Goal: Transaction & Acquisition: Purchase product/service

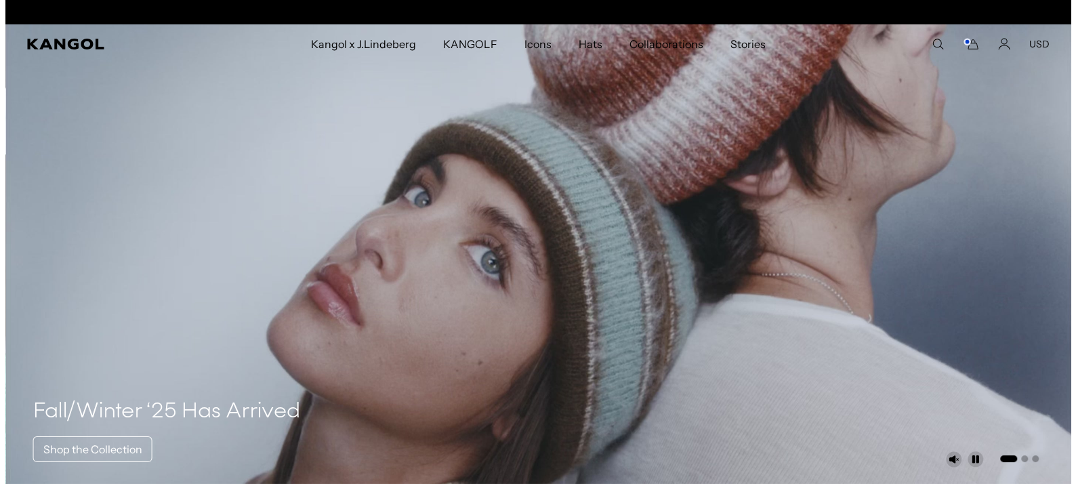
scroll to position [0, 279]
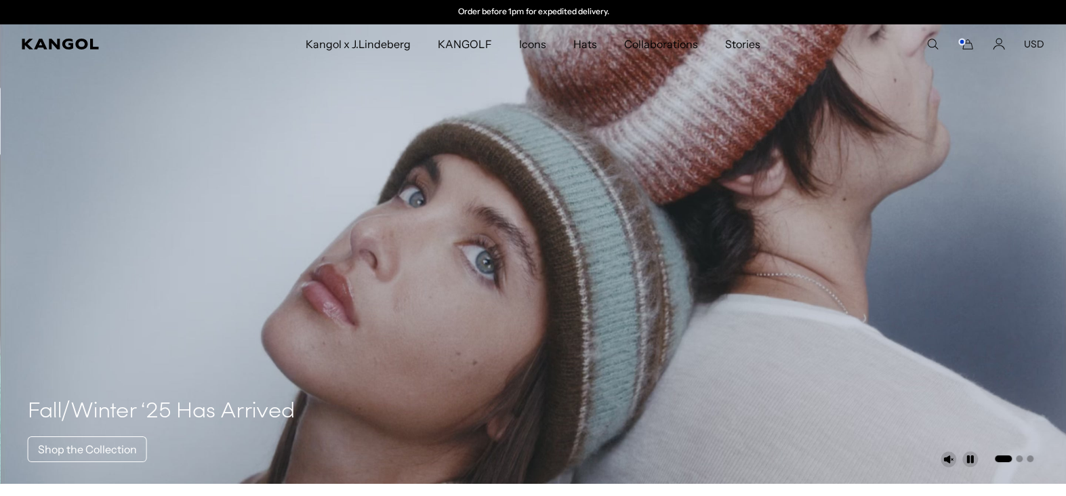
drag, startPoint x: 930, startPoint y: 45, endPoint x: 758, endPoint y: 42, distance: 172.2
click at [930, 45] on icon "Search here" at bounding box center [932, 44] width 12 height 12
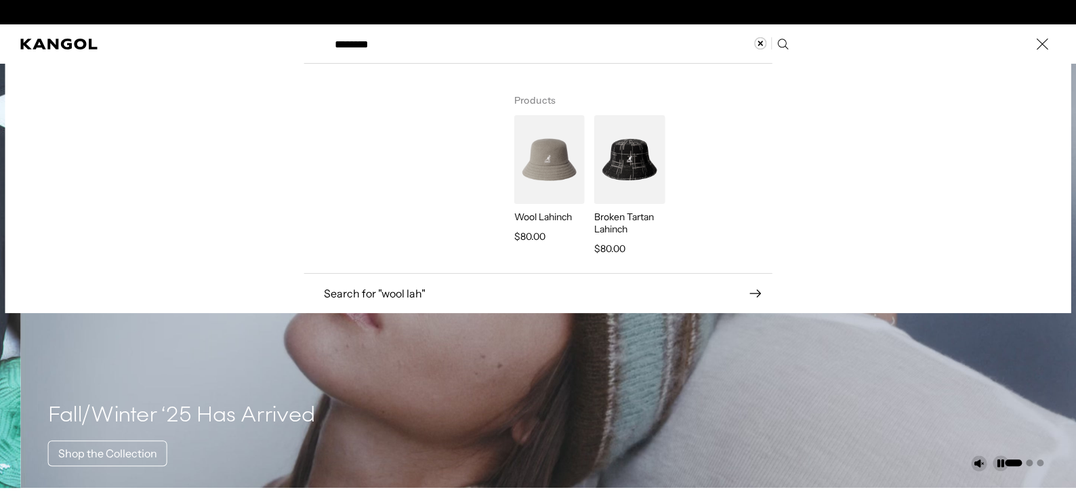
scroll to position [0, 0]
type input "********"
click at [541, 154] on img "Search here" at bounding box center [549, 159] width 70 height 89
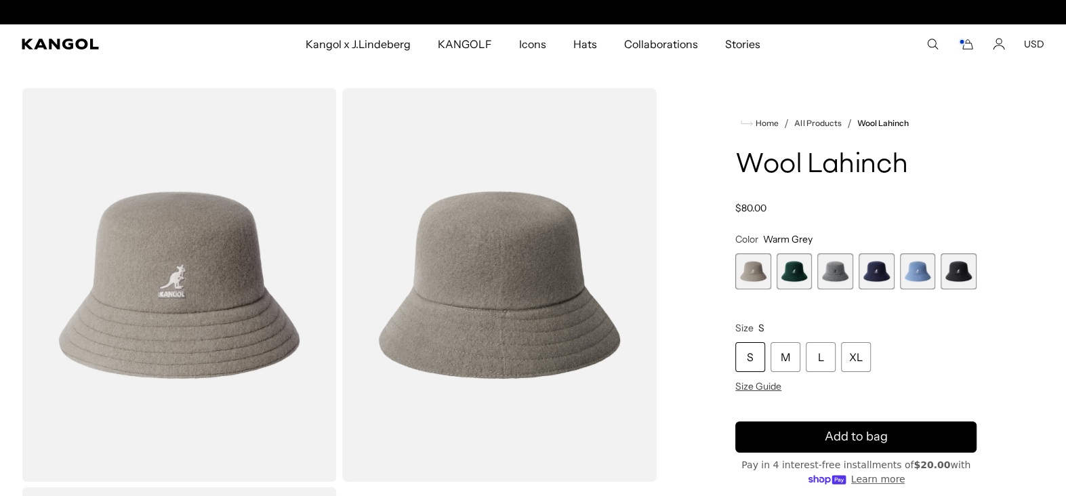
scroll to position [0, 279]
